Goal: Find specific page/section: Find specific page/section

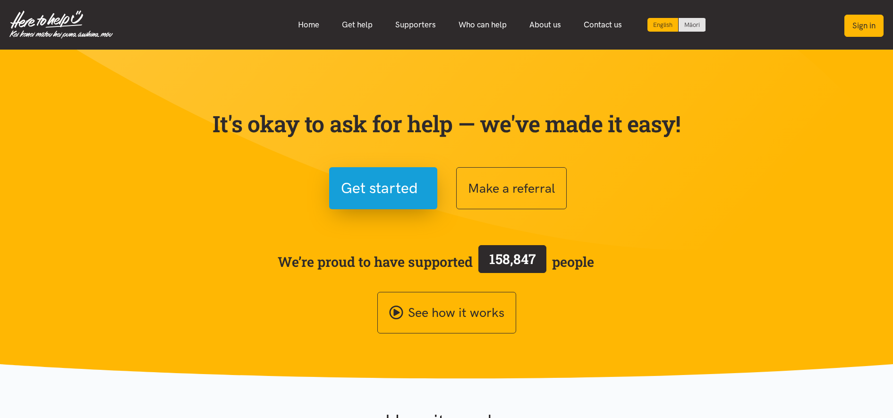
click at [868, 24] on button "Sign in" at bounding box center [863, 26] width 39 height 22
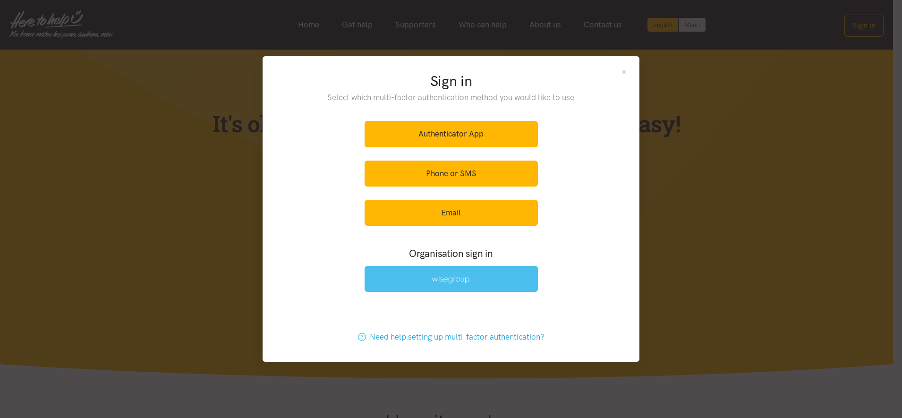
click at [464, 280] on img at bounding box center [451, 280] width 39 height 8
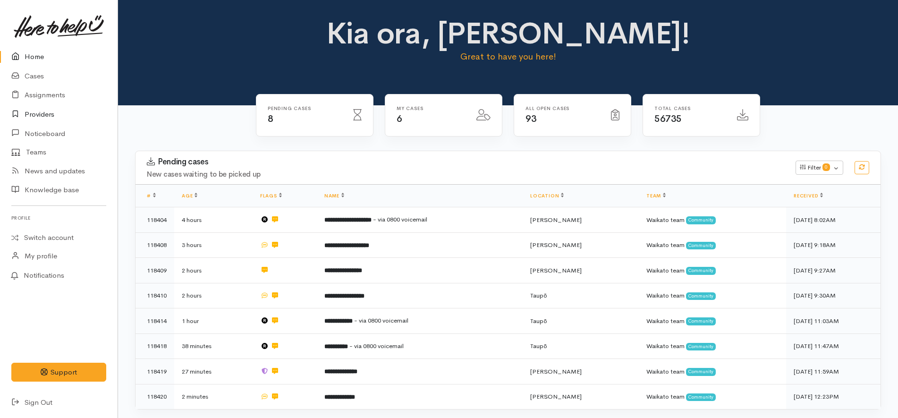
click at [37, 115] on link "Providers" at bounding box center [59, 114] width 118 height 19
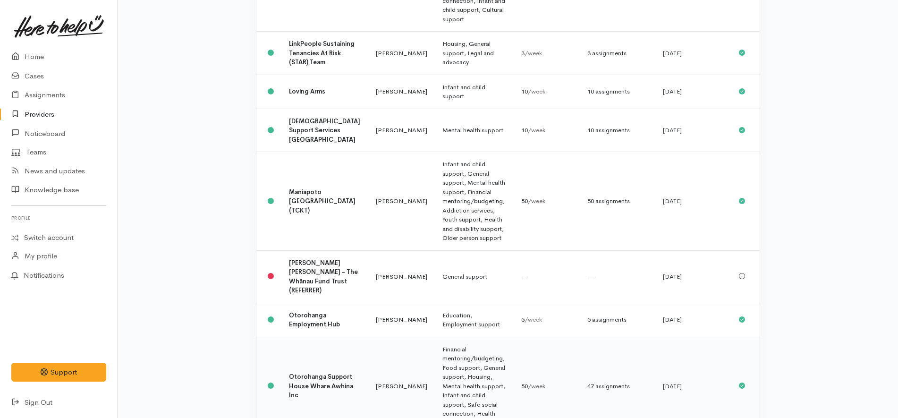
scroll to position [472, 0]
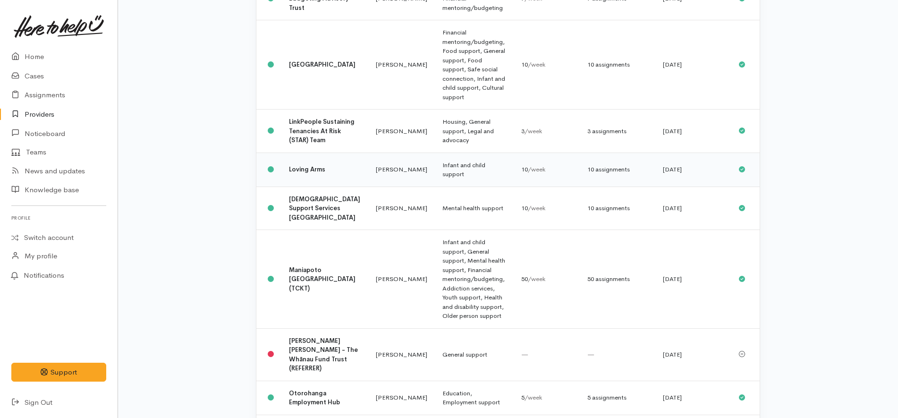
click at [342, 153] on td "Loving Arms" at bounding box center [324, 170] width 87 height 34
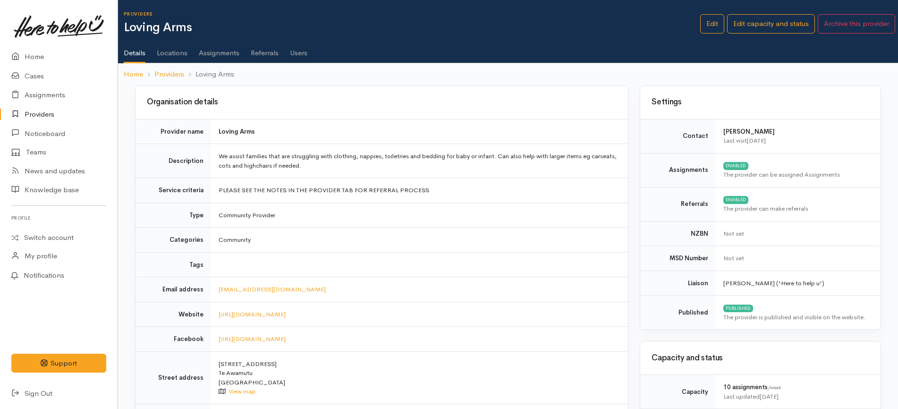
click at [204, 49] on link "Assignments" at bounding box center [219, 49] width 41 height 26
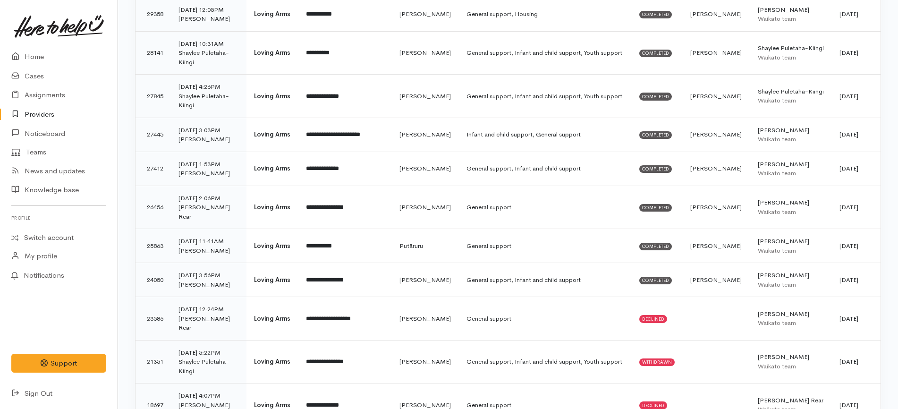
scroll to position [1653, 0]
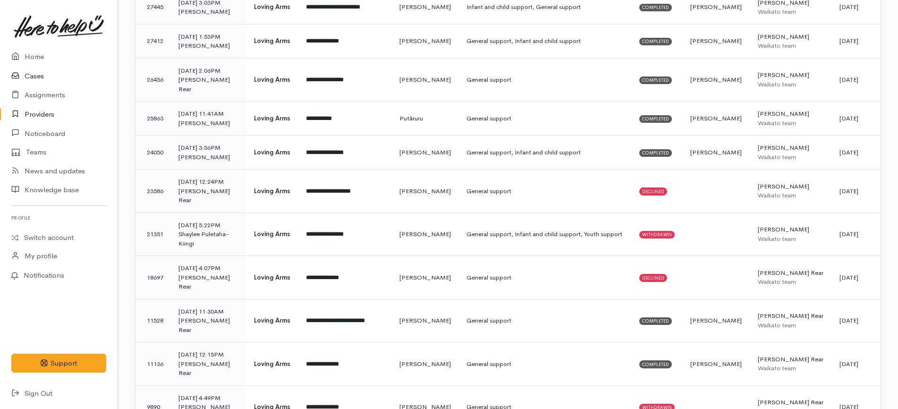
click at [53, 72] on link "Cases" at bounding box center [59, 76] width 118 height 19
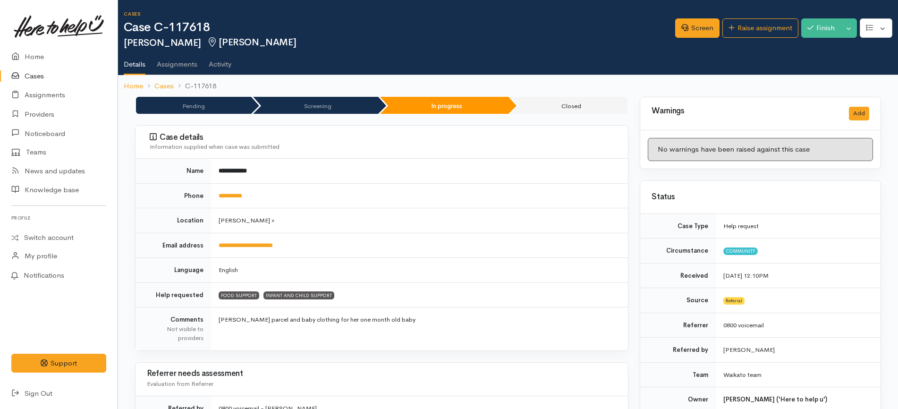
click at [51, 70] on link "Cases" at bounding box center [59, 76] width 118 height 19
